Goal: Navigation & Orientation: Find specific page/section

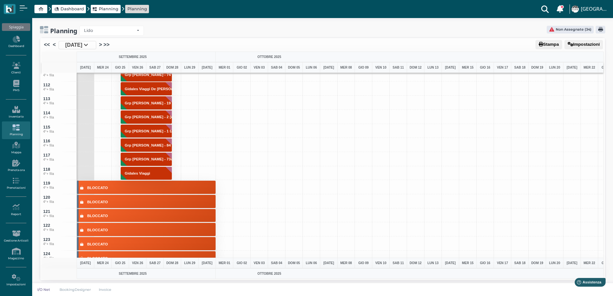
scroll to position [1512, 0]
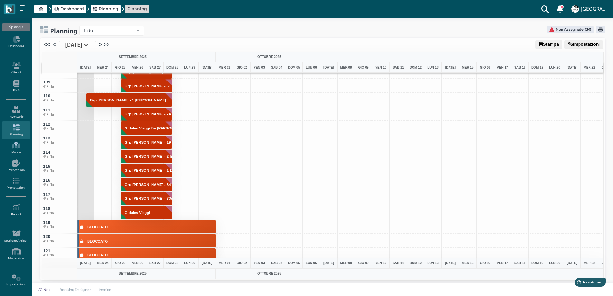
click at [16, 145] on icon at bounding box center [16, 145] width 28 height 7
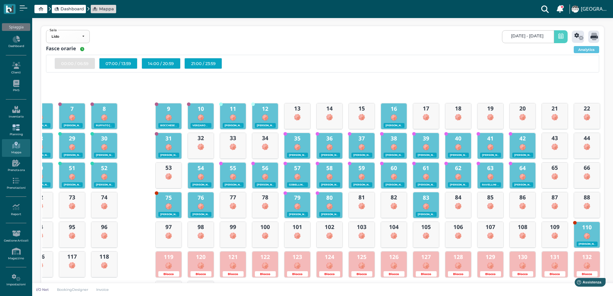
click at [15, 127] on icon at bounding box center [16, 127] width 28 height 7
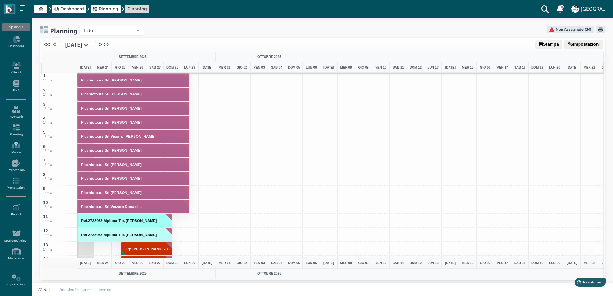
click at [12, 145] on icon at bounding box center [16, 145] width 28 height 7
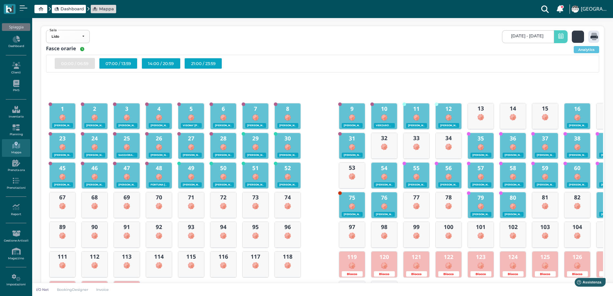
click at [581, 38] on icon at bounding box center [578, 36] width 9 height 7
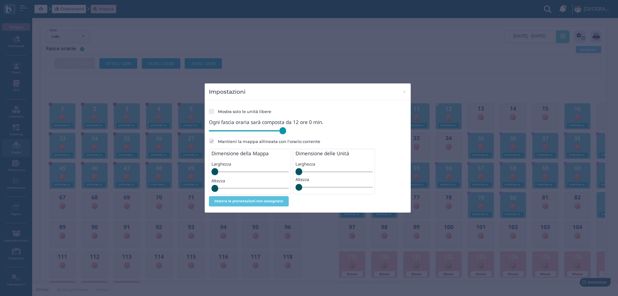
drag, startPoint x: 253, startPoint y: 131, endPoint x: 306, endPoint y: 128, distance: 52.5
type input "720"
click at [286, 128] on input "range" at bounding box center [247, 130] width 77 height 7
click at [403, 90] on span "×" at bounding box center [404, 92] width 5 height 8
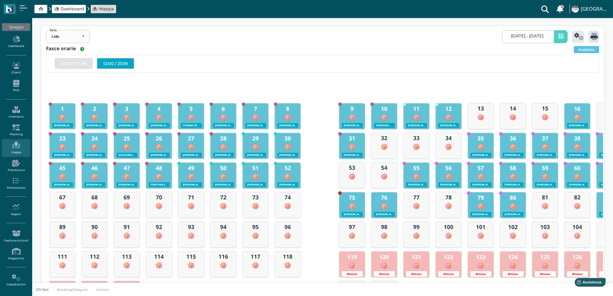
click at [122, 63] on div "12:00 / 23:59" at bounding box center [115, 63] width 37 height 11
click at [532, 38] on span "23/09/2025 - 23/09/2025" at bounding box center [527, 35] width 32 height 5
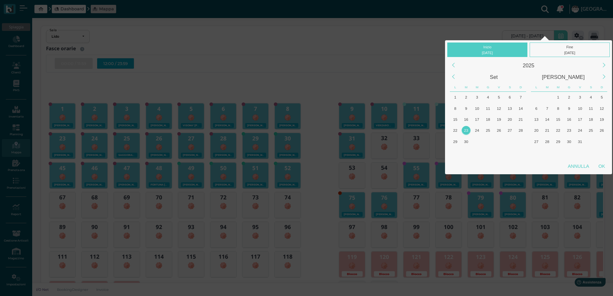
click at [463, 130] on div "23" at bounding box center [466, 130] width 9 height 9
click at [603, 167] on div "OK" at bounding box center [602, 166] width 16 height 12
type input "23/09/2025 - 23/09/2025"
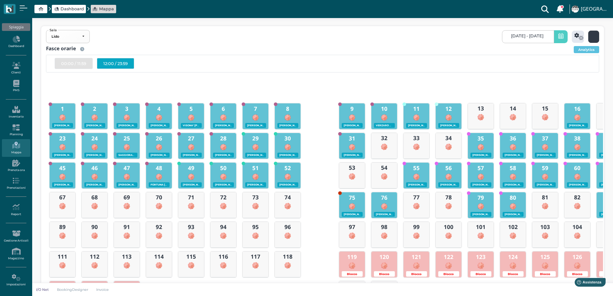
scroll to position [0, 60]
click at [590, 36] on icon at bounding box center [593, 36] width 7 height 7
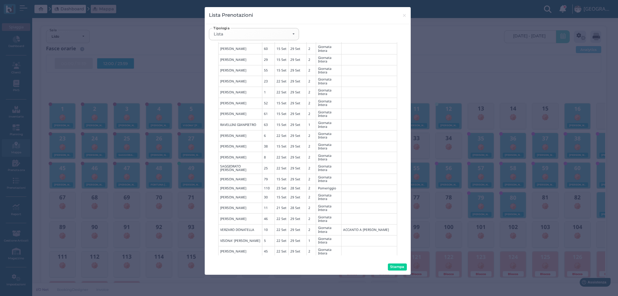
scroll to position [544, 0]
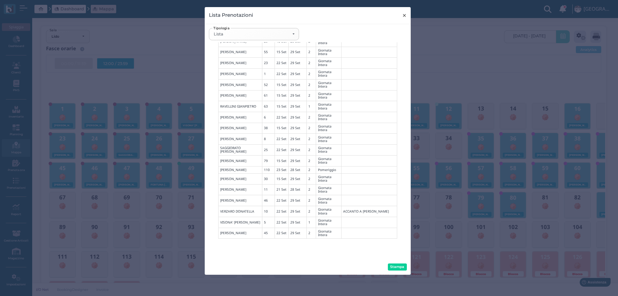
click at [407, 15] on button "× close" at bounding box center [404, 15] width 13 height 16
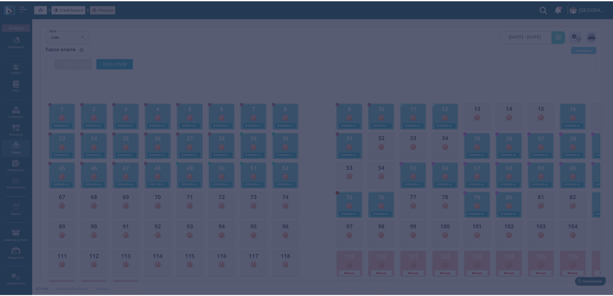
scroll to position [0, 0]
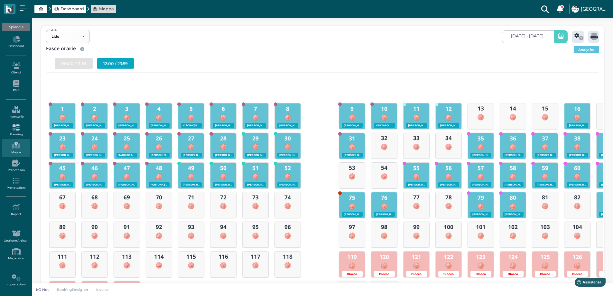
click at [20, 126] on icon at bounding box center [16, 127] width 28 height 7
